Goal: Answer question/provide support: Answer question/provide support

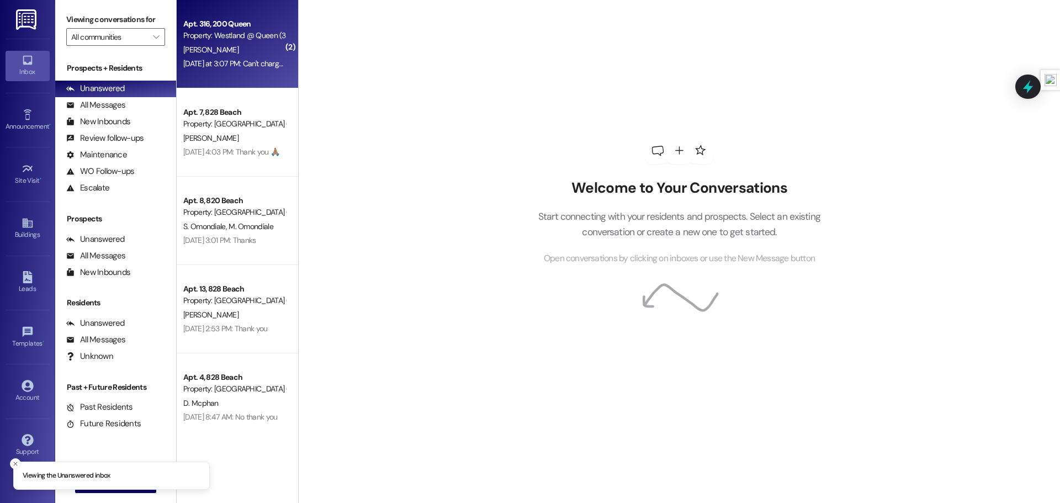
click at [219, 40] on div "Property: Westland @ Queen (3266)" at bounding box center [234, 36] width 102 height 12
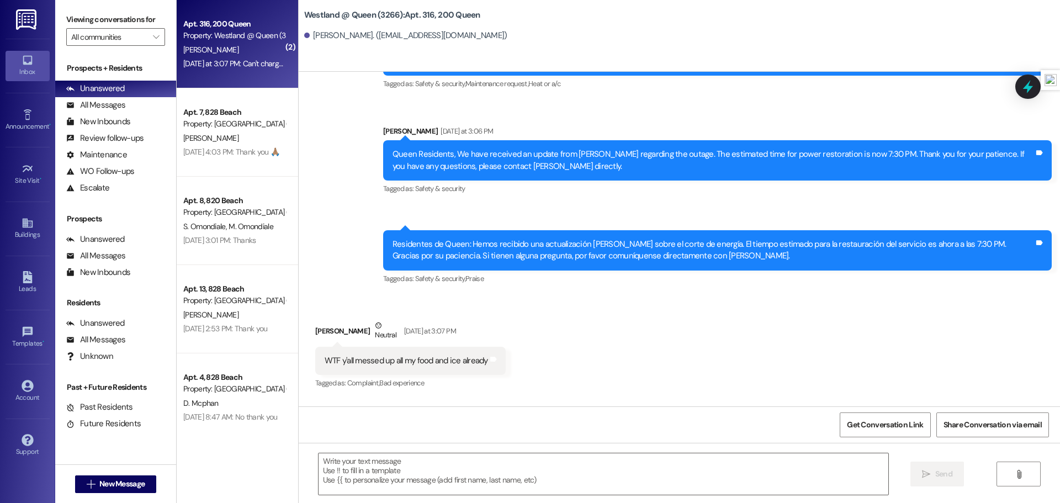
scroll to position [14343, 0]
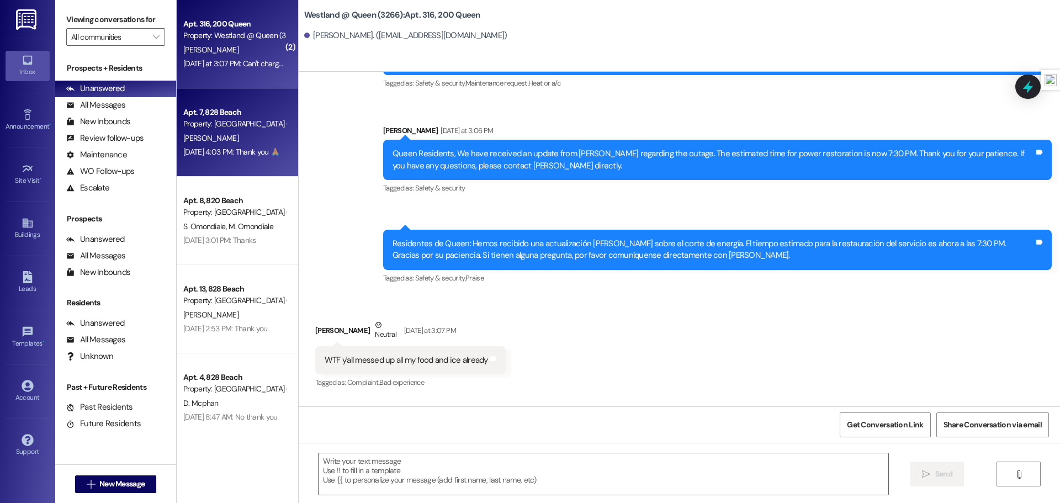
click at [241, 142] on div "[PERSON_NAME]" at bounding box center [234, 138] width 104 height 14
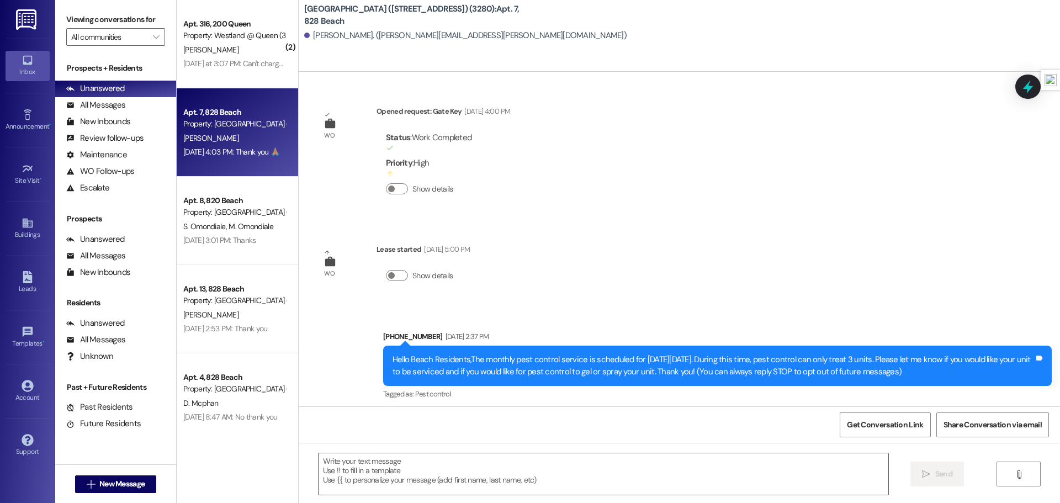
scroll to position [9864, 0]
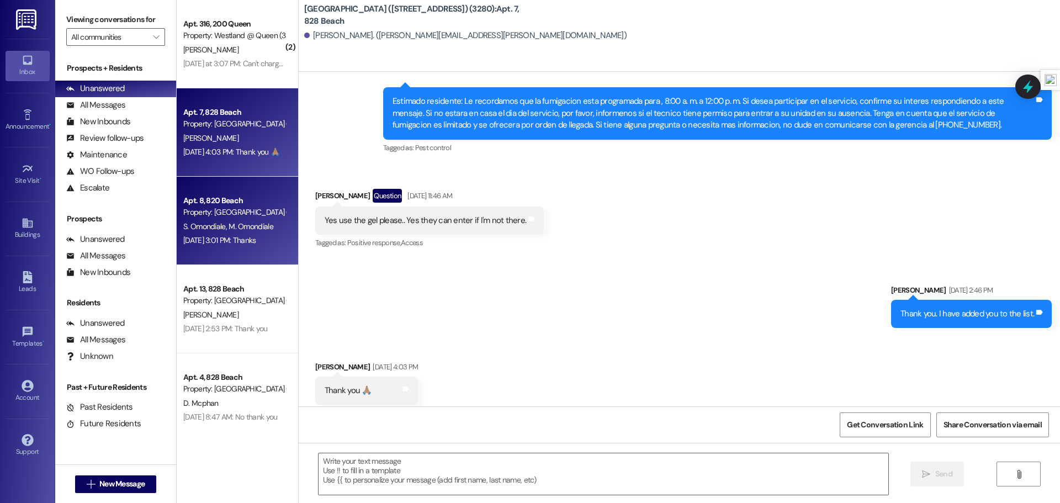
click at [230, 216] on div "Property: [GEOGRAPHIC_DATA] ([STREET_ADDRESS]) (3392)" at bounding box center [234, 212] width 102 height 12
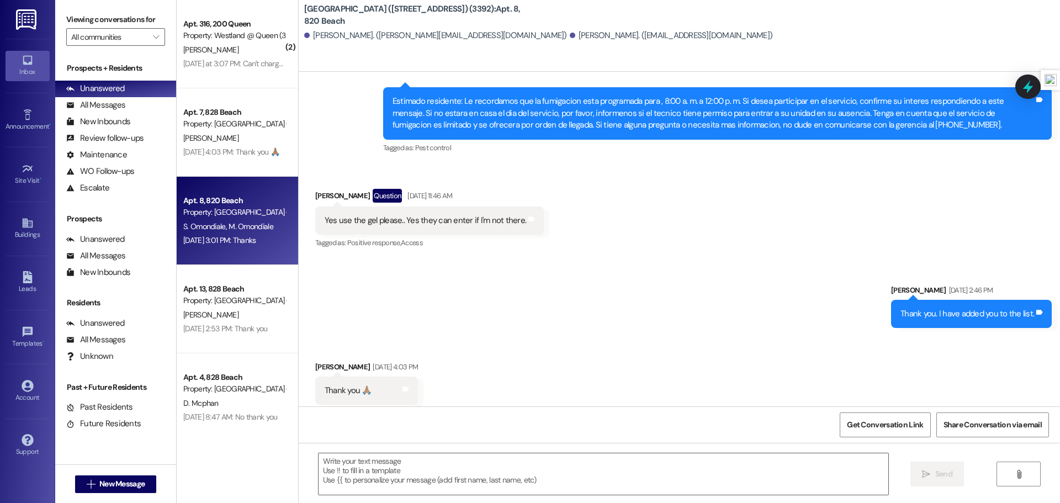
scroll to position [4210, 0]
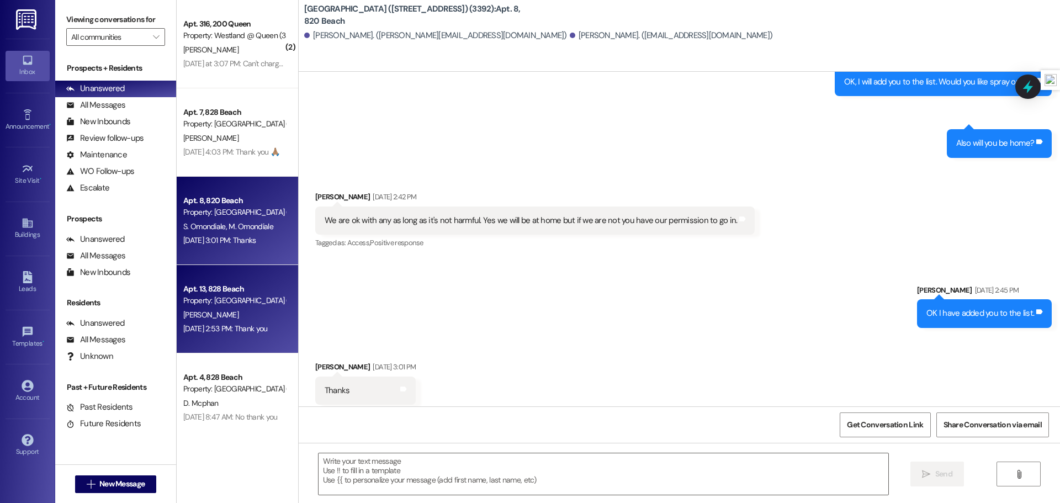
click at [227, 308] on div "[PERSON_NAME]" at bounding box center [234, 315] width 104 height 14
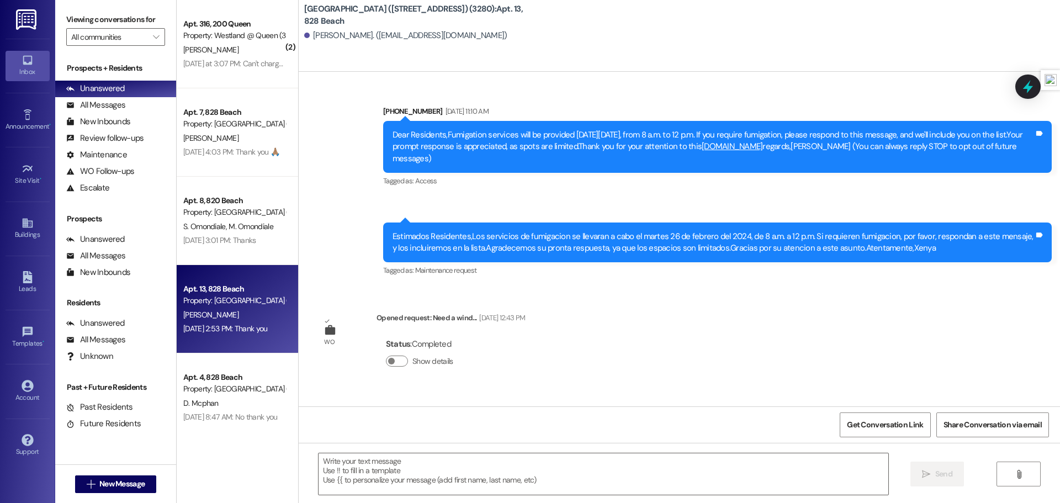
scroll to position [8676, 0]
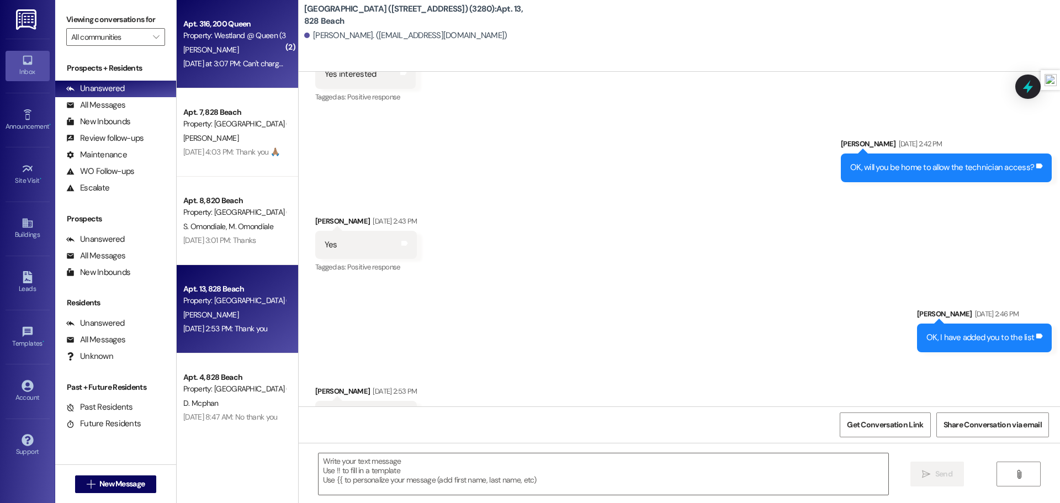
click at [208, 77] on div "Apt. 316, 200 Queen Property: Westland @ Queen (3266) [PERSON_NAME] [DATE] at 3…" at bounding box center [237, 44] width 121 height 88
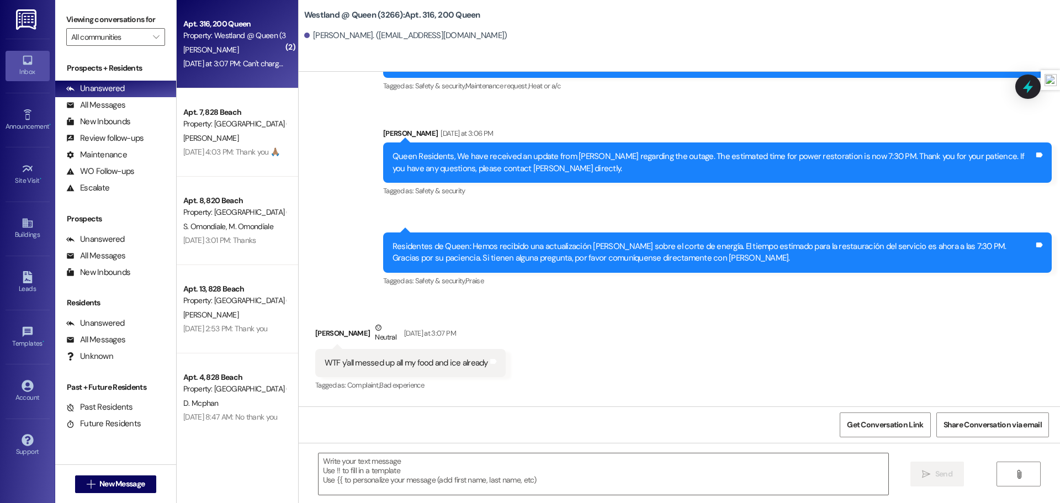
scroll to position [14342, 0]
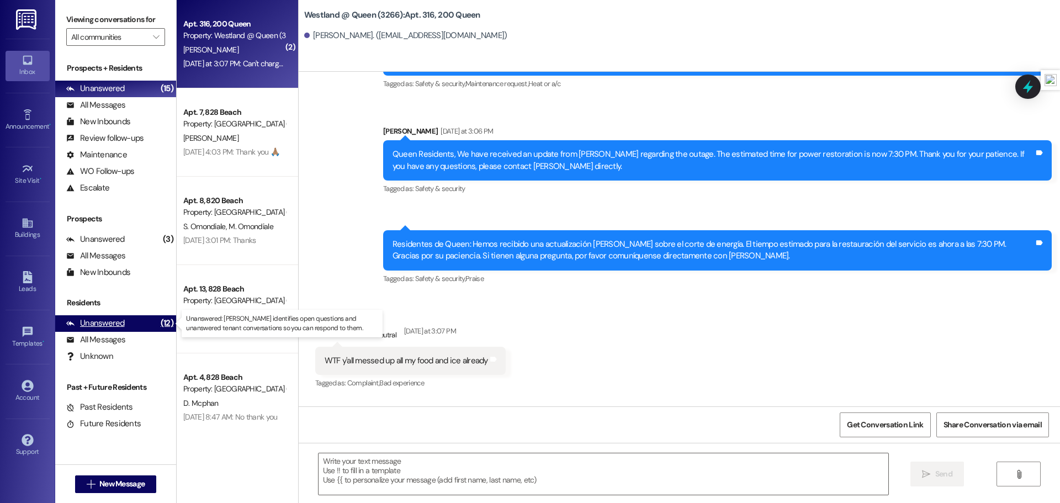
click at [113, 322] on div "Unanswered" at bounding box center [95, 323] width 59 height 12
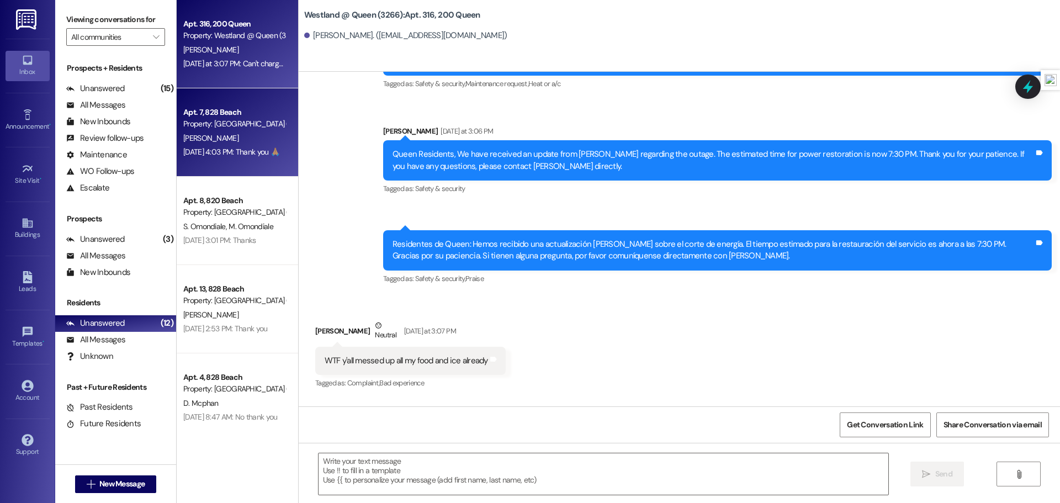
click at [245, 128] on div "Property: [GEOGRAPHIC_DATA] ([STREET_ADDRESS]) (3280)" at bounding box center [234, 124] width 102 height 12
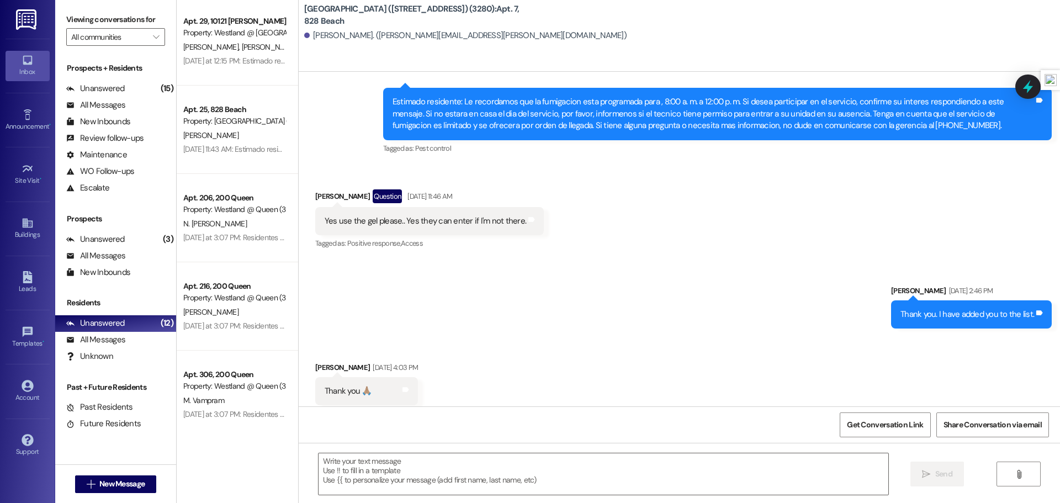
scroll to position [635, 0]
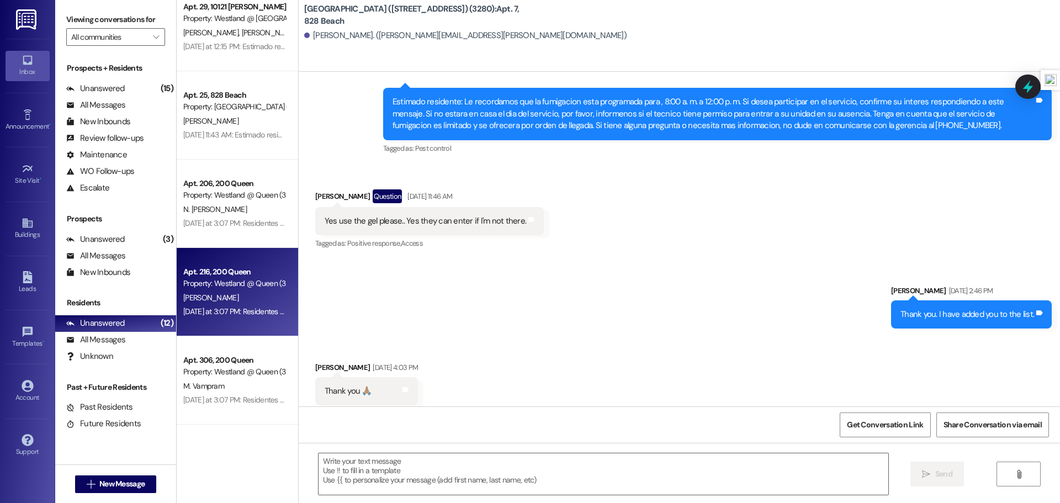
click at [248, 302] on div "[PERSON_NAME]" at bounding box center [234, 298] width 104 height 14
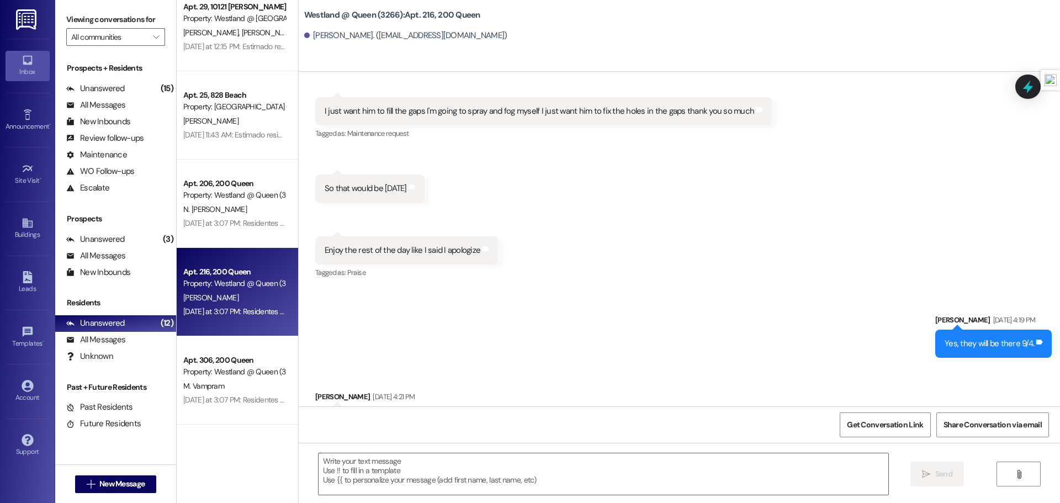
scroll to position [6091, 0]
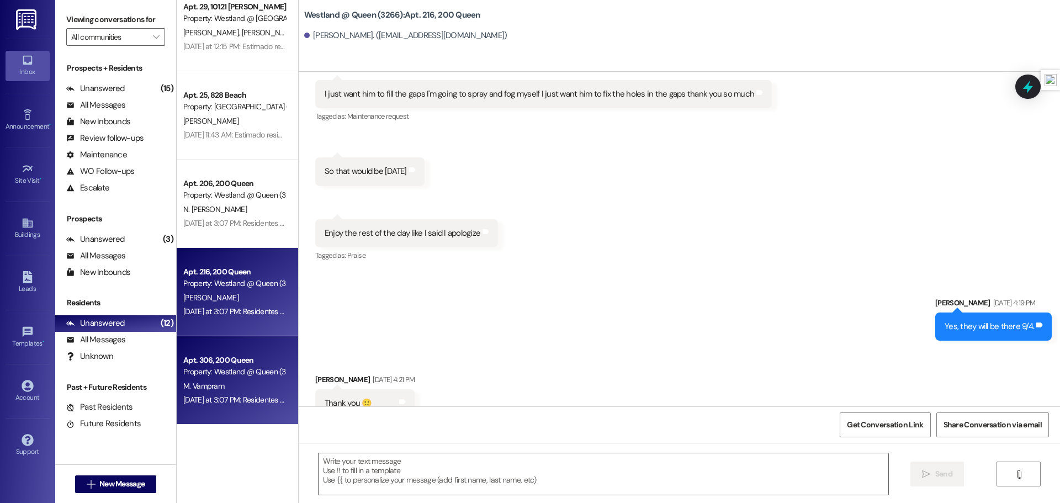
click at [211, 384] on span "M. Vampram" at bounding box center [203, 386] width 41 height 10
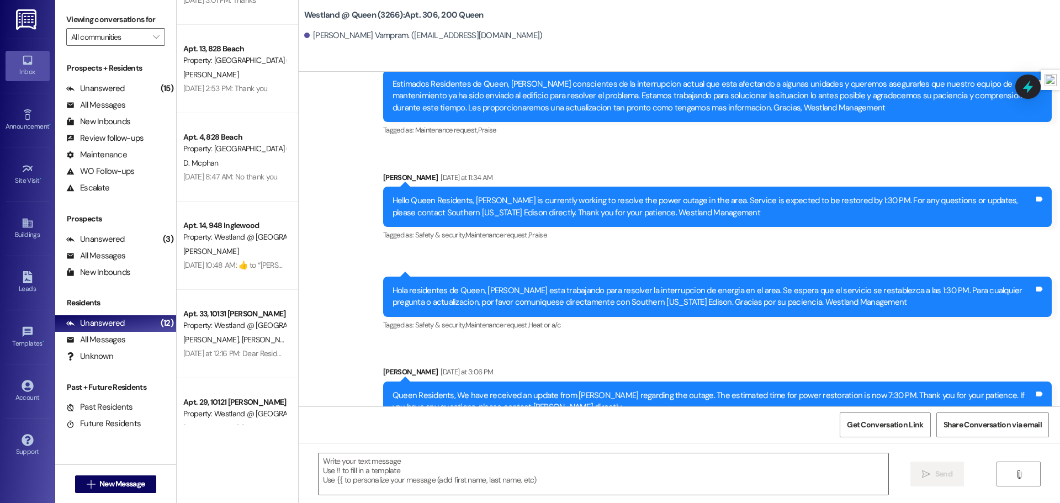
scroll to position [232, 0]
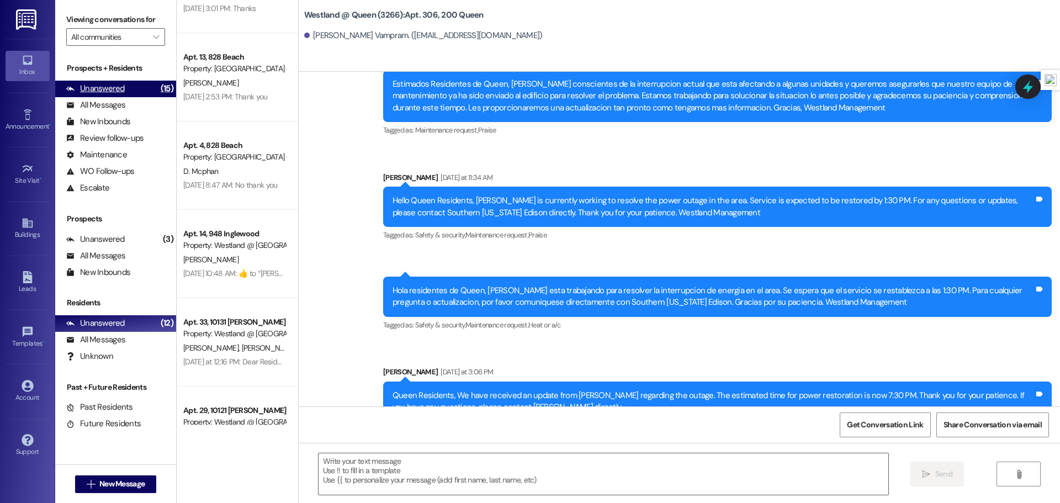
click at [147, 89] on div "Unanswered (15)" at bounding box center [115, 89] width 121 height 17
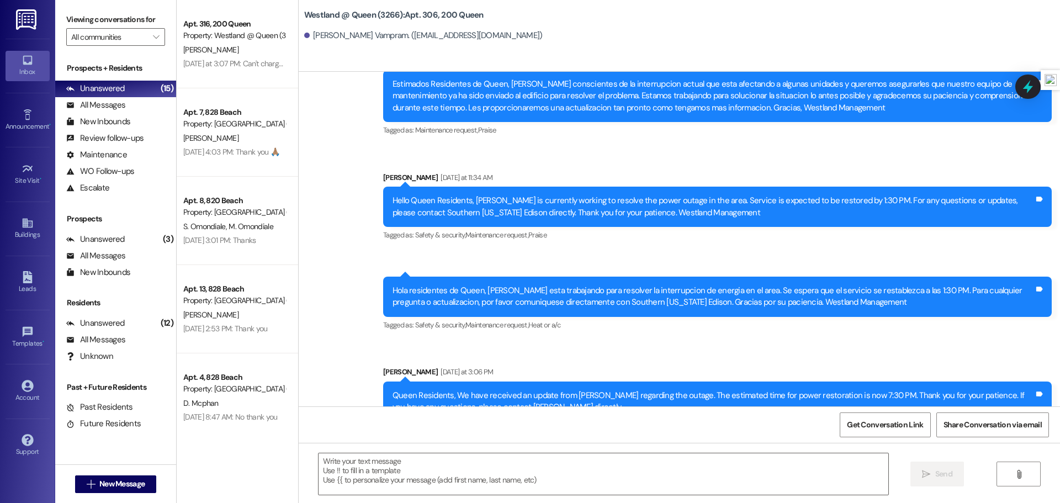
scroll to position [6, 0]
